Goal: Find specific fact: Find specific fact

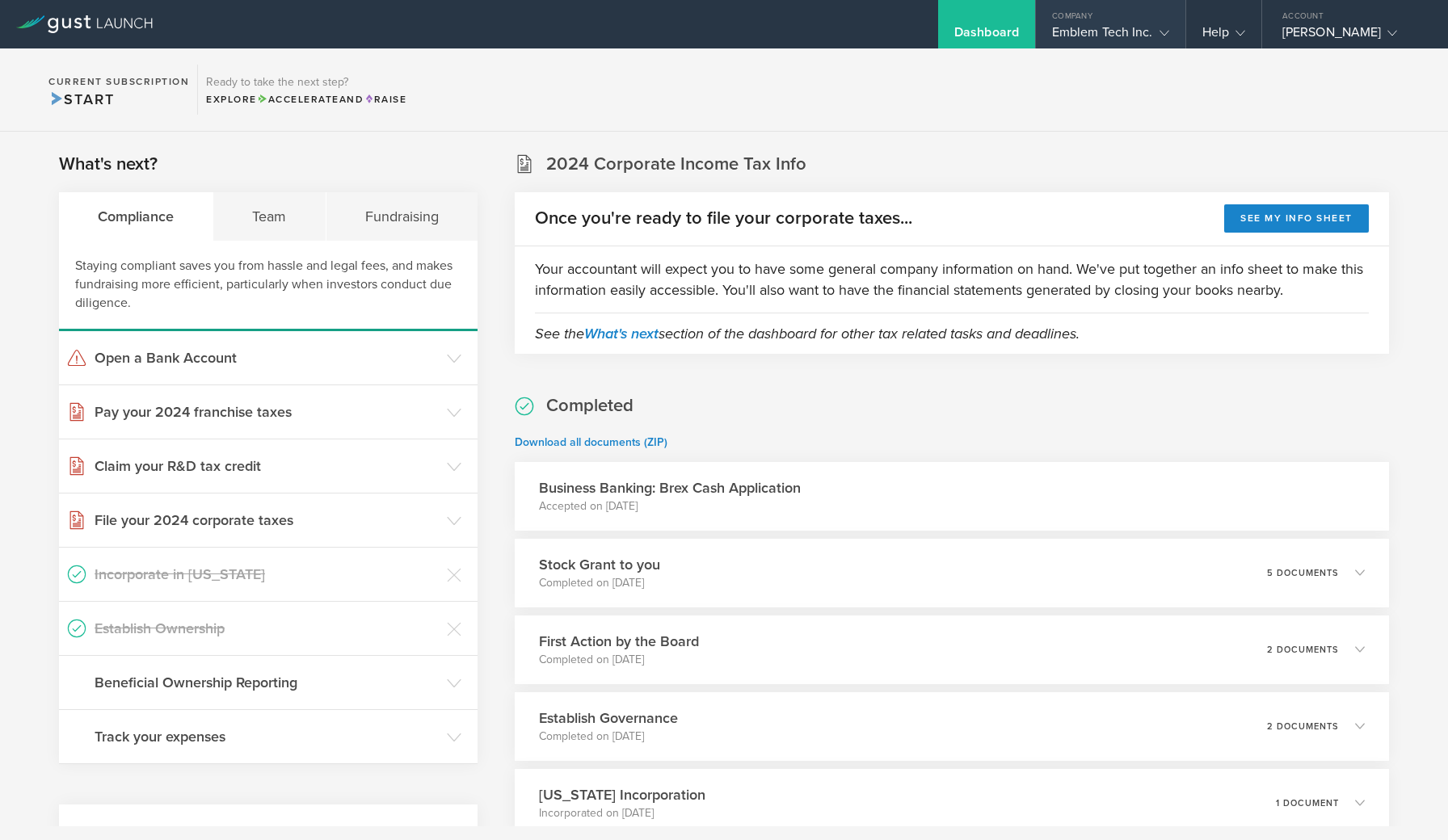
click at [1117, 32] on div "Emblem Tech Inc." at bounding box center [1110, 36] width 117 height 24
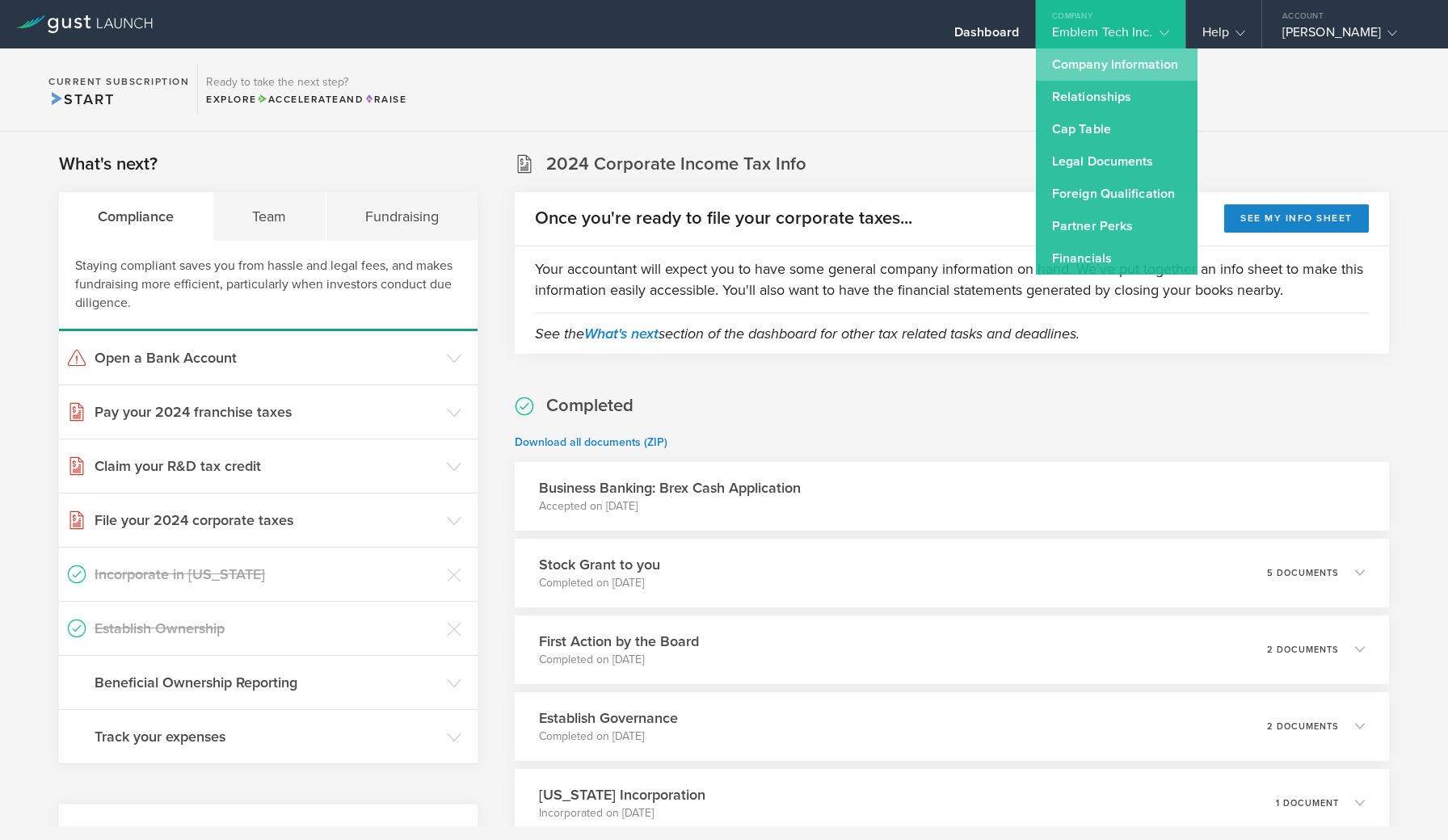
click at [1116, 66] on link "Company Information" at bounding box center [1117, 64] width 161 height 32
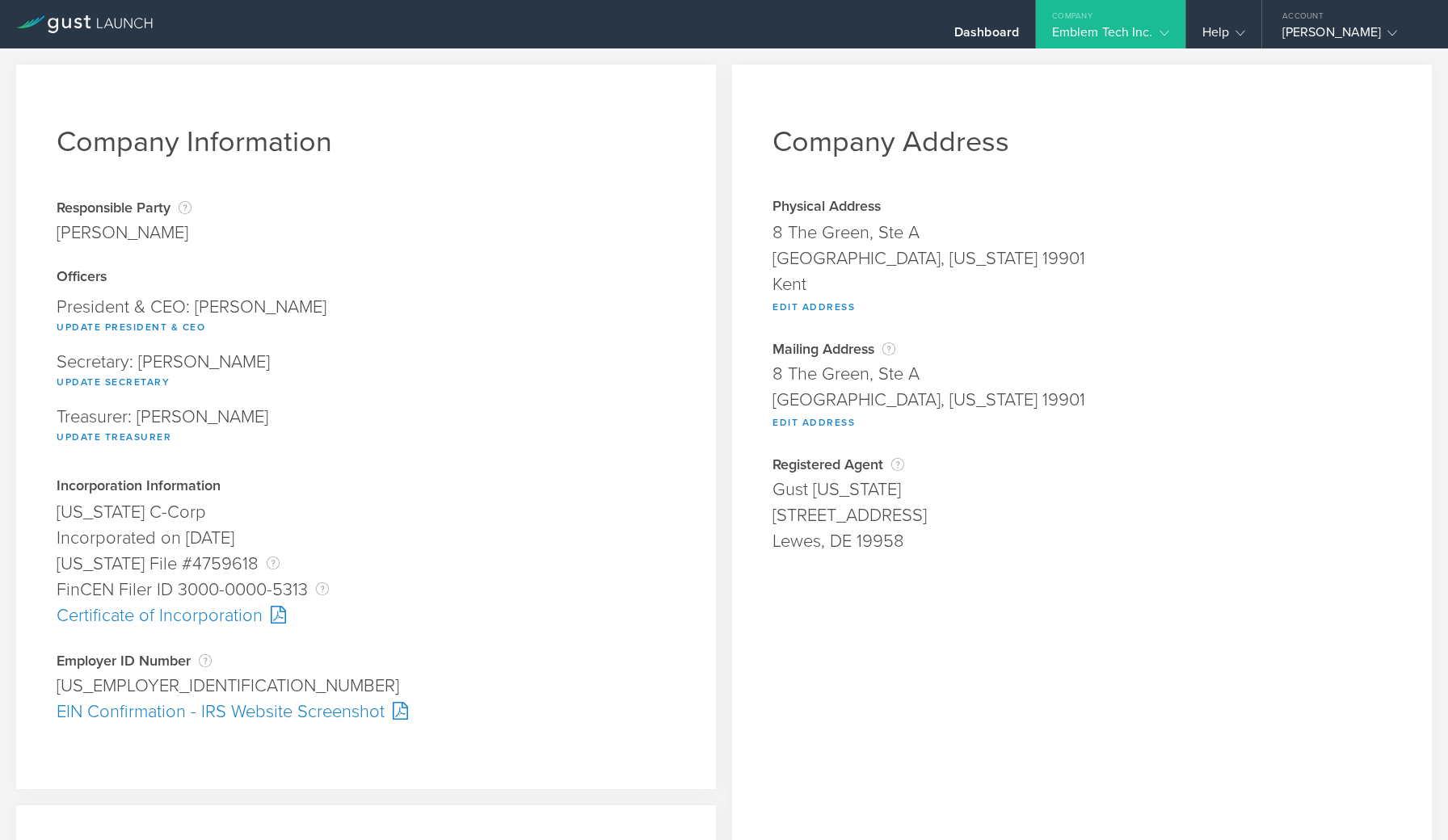
click at [207, 617] on div "Certificate of Incorporation" at bounding box center [365, 615] width 619 height 26
click at [265, 713] on div "EIN Confirmation - IRS Website Screenshot" at bounding box center [365, 712] width 619 height 26
drag, startPoint x: 777, startPoint y: 131, endPoint x: 907, endPoint y: 523, distance: 413.0
click at [907, 523] on div "Company Address Physical Address 8 The Green, Ste A Dover, Delaware 19901 Kent …" at bounding box center [1082, 613] width 699 height 1097
copy div "Company Address Physical Address 8 The Green, Ste A Dover, Delaware 19901 Kent …"
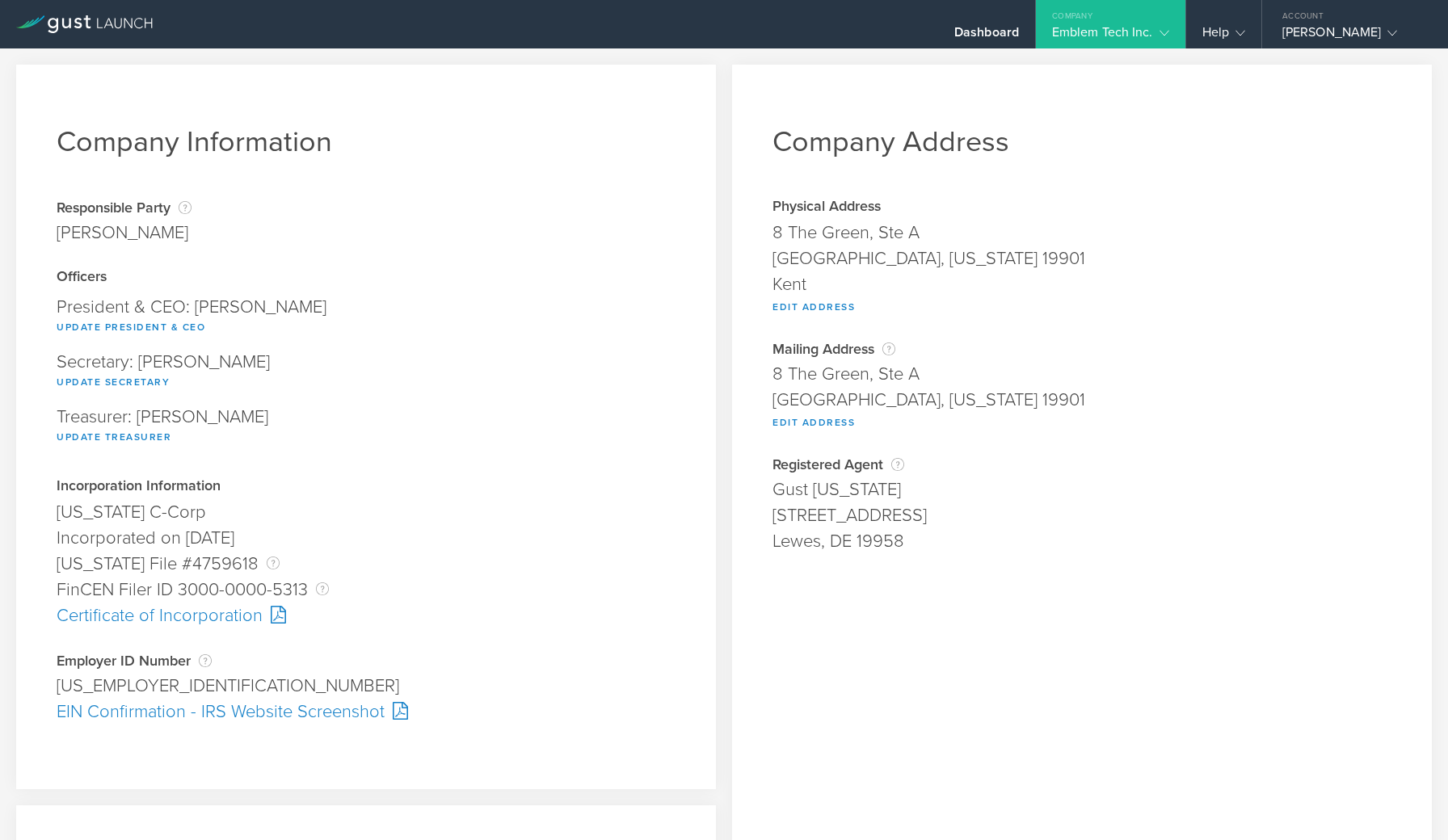
click at [913, 610] on div "Company Address Physical Address 8 The Green, Ste A Dover, Delaware 19901 Kent …" at bounding box center [1082, 613] width 699 height 1097
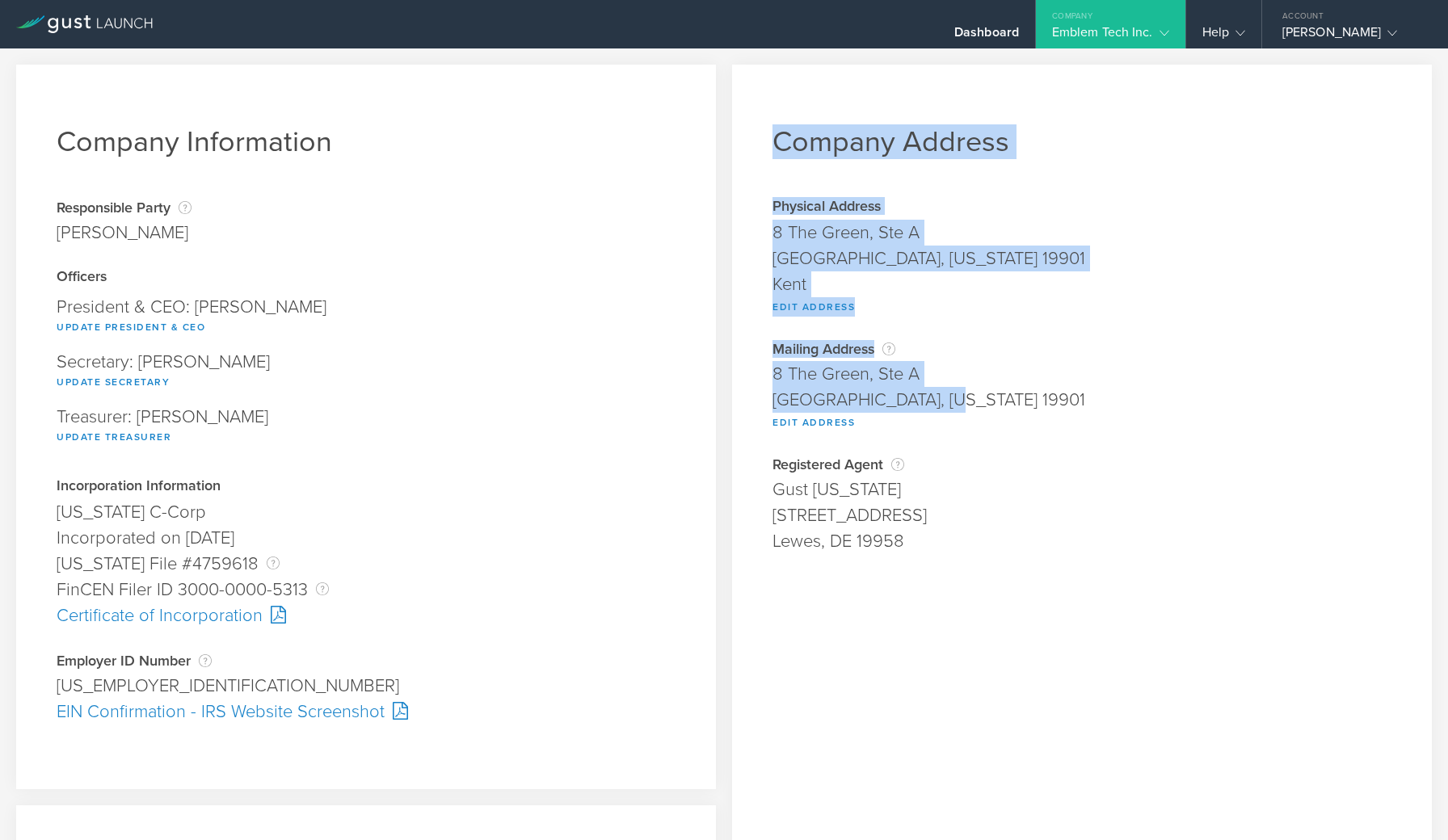
drag, startPoint x: 776, startPoint y: 133, endPoint x: 954, endPoint y: 405, distance: 325.1
click at [954, 405] on div "Company Address Physical Address 8 The Green, Ste A Dover, Delaware 19901 Kent …" at bounding box center [1082, 613] width 699 height 1097
copy div "Company Address Physical Address 8 The Green, Ste A Dover, Delaware 19901 Kent …"
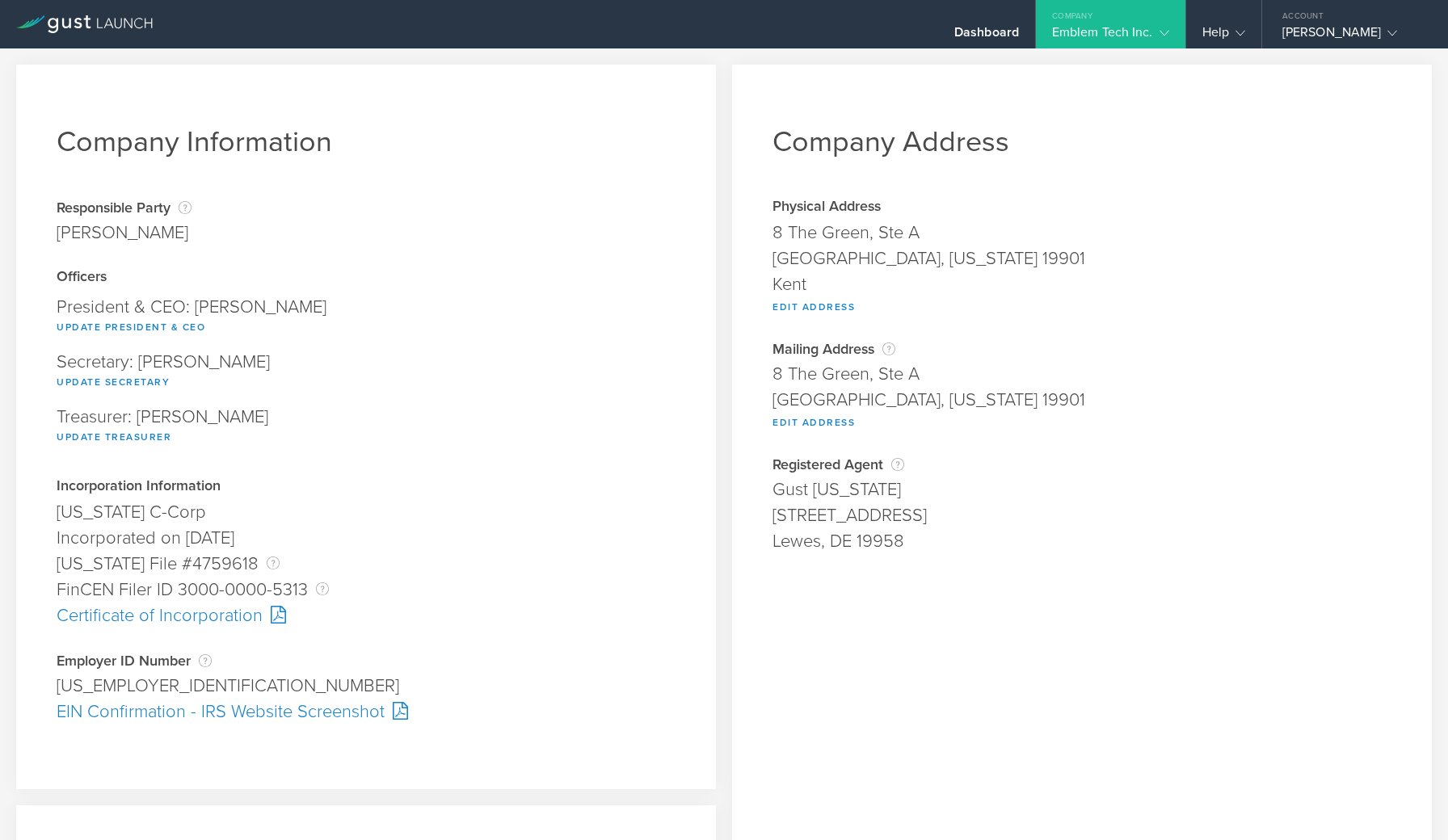
click at [576, 287] on div "Officers President & CEO: IRZA UZAIR Update President & CEO Secretary: IRZA UZA…" at bounding box center [365, 362] width 619 height 185
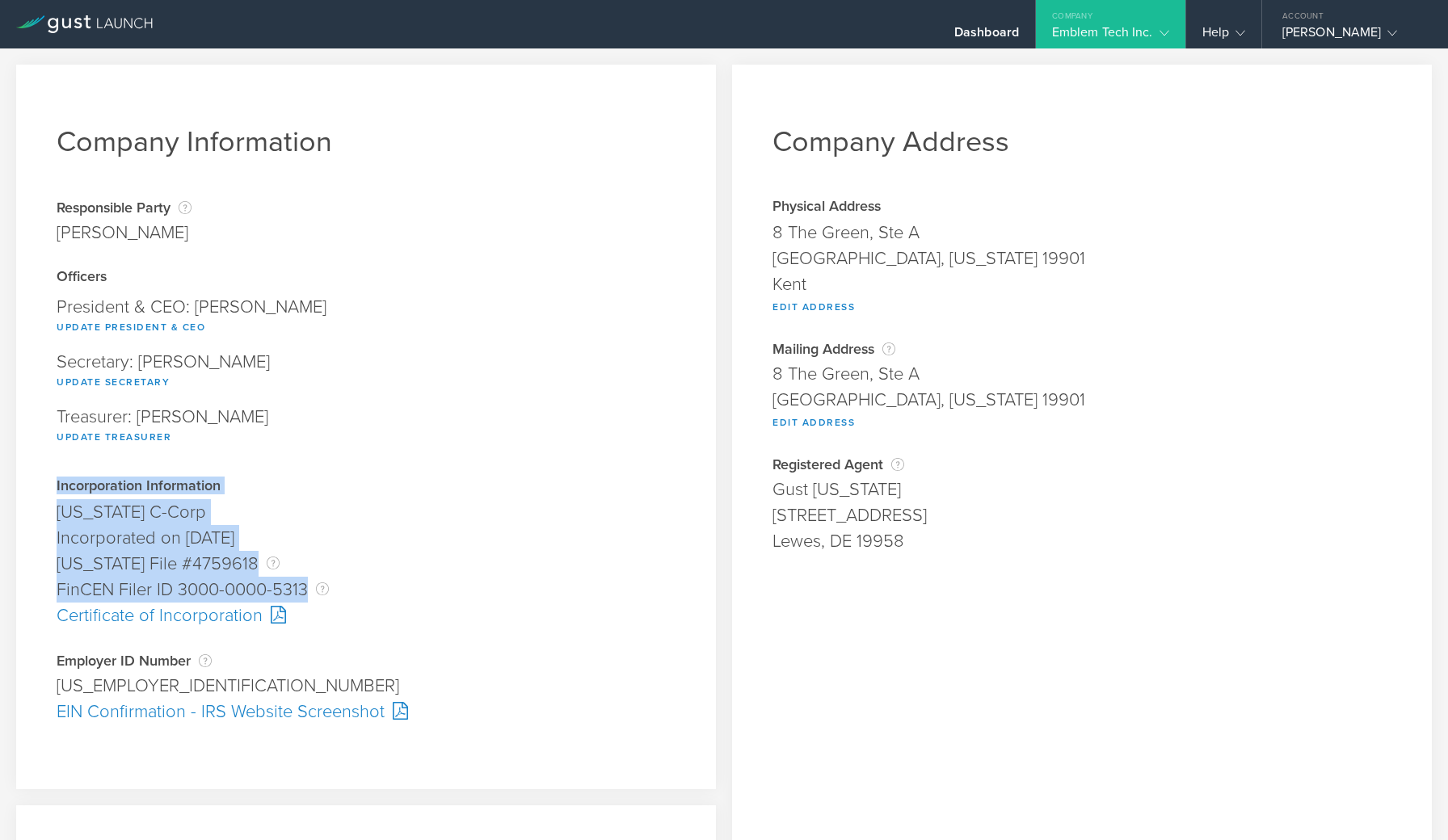
drag, startPoint x: 57, startPoint y: 484, endPoint x: 316, endPoint y: 582, distance: 276.9
click at [316, 582] on div "Incorporation Information Delaware C-Corp Founder submitted on August 20, 2024 …" at bounding box center [365, 553] width 619 height 150
copy div "Incorporation Information Delaware C-Corp Founder submitted on August 20, 2024 …"
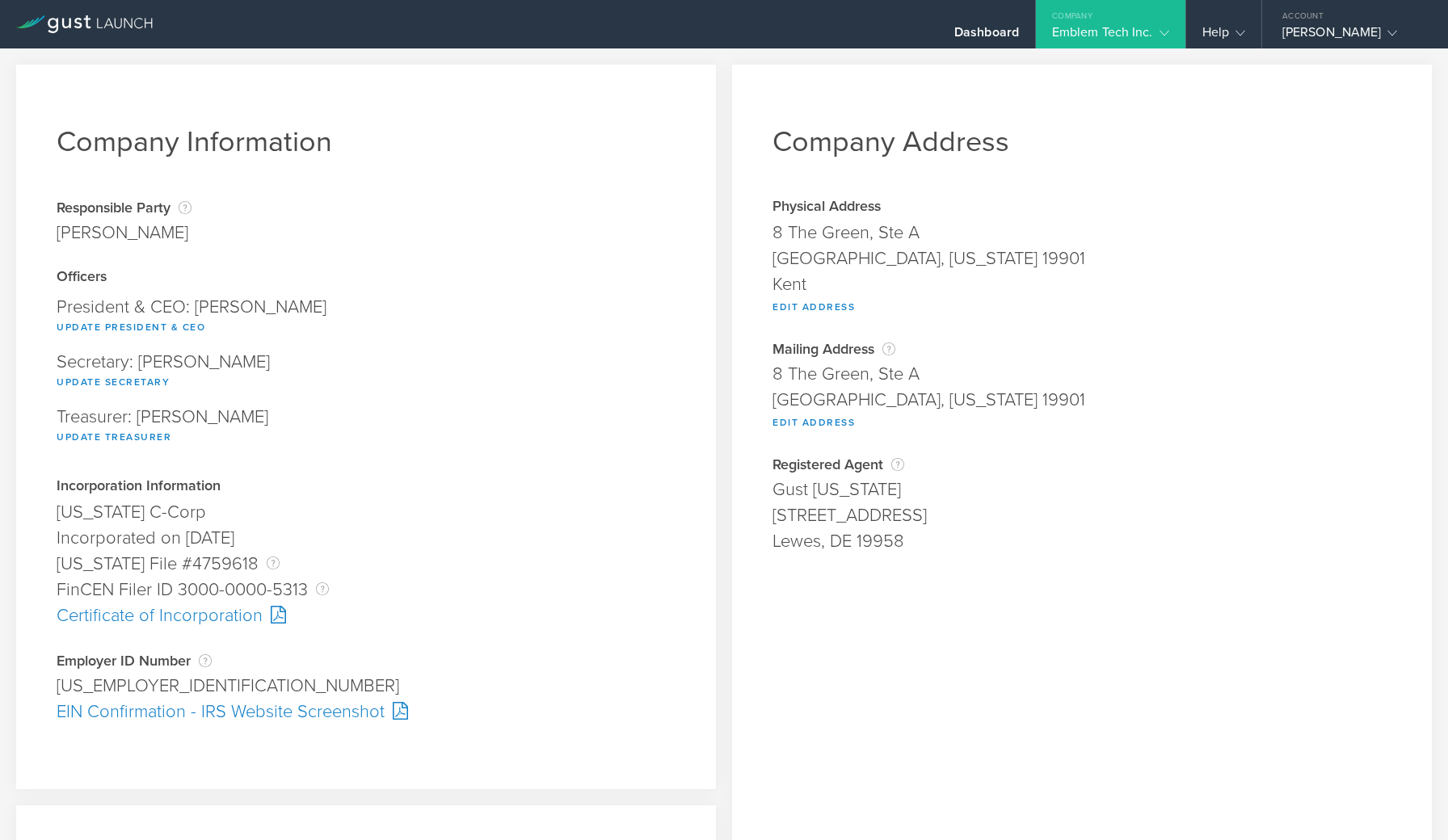
click at [310, 660] on div "Employer ID Number The Employer Identification Number (EIN), also called a Fede…" at bounding box center [365, 661] width 619 height 16
